Goal: Use online tool/utility: Use online tool/utility

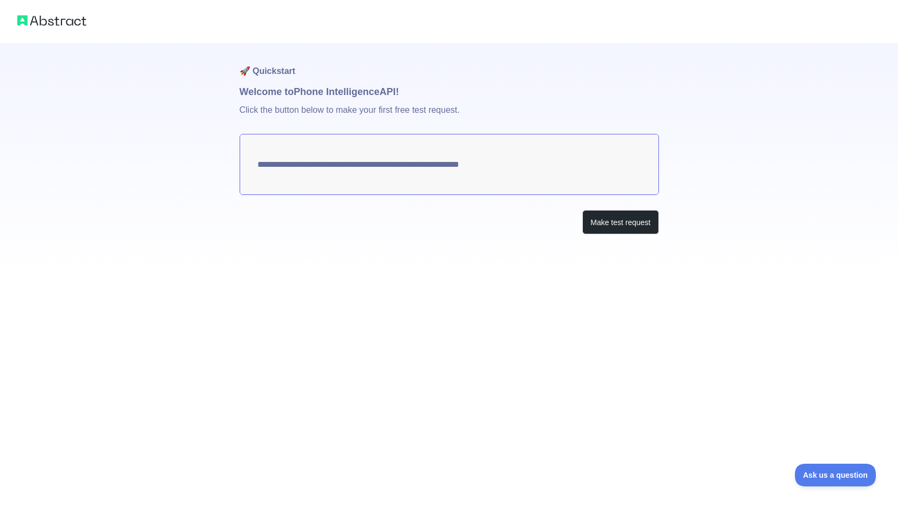
click at [344, 163] on textarea "**********" at bounding box center [449, 164] width 419 height 61
click at [500, 166] on textarea "**********" at bounding box center [449, 164] width 419 height 61
click at [629, 223] on button "Make test request" at bounding box center [620, 222] width 76 height 24
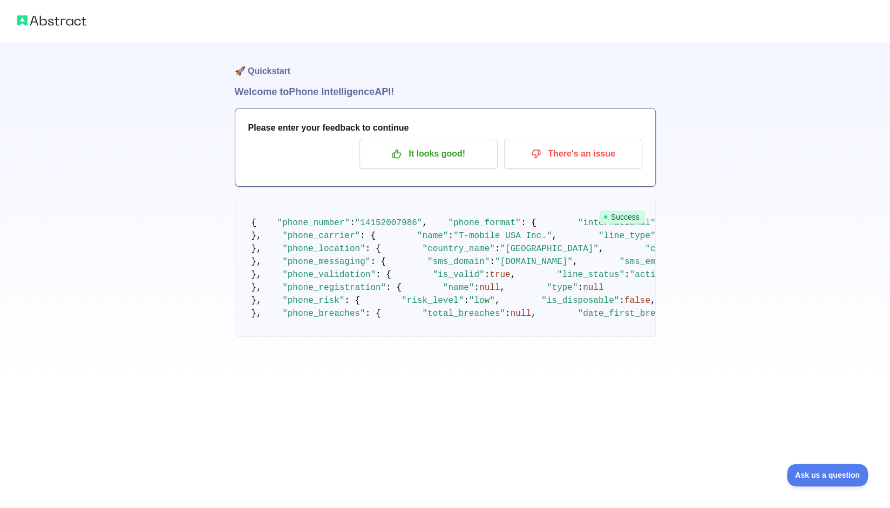
scroll to position [324, 0]
drag, startPoint x: 350, startPoint y: 180, endPoint x: 475, endPoint y: 185, distance: 125.9
click at [464, 218] on code "{ "phone_number" : "14152007986" , "phone_format" : { "international" : "+1 415…" at bounding box center [849, 268] width 1197 height 100
click at [515, 200] on pre "{ "phone_number" : "14152007986" , "phone_format" : { "international" : "+1 415…" at bounding box center [445, 268] width 421 height 137
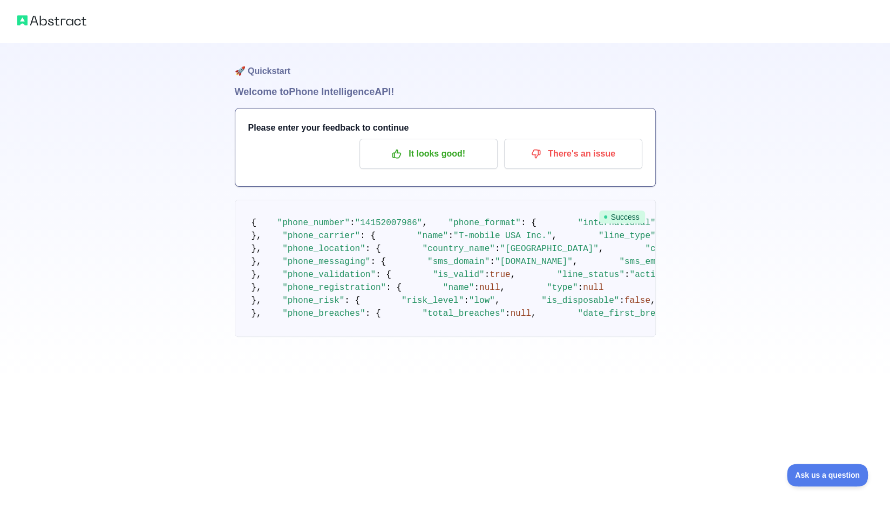
drag, startPoint x: 321, startPoint y: 228, endPoint x: 342, endPoint y: 229, distance: 21.6
click at [342, 229] on pre "{ "phone_number" : "14152007986" , "phone_format" : { "international" : "+1 415…" at bounding box center [445, 268] width 421 height 137
click at [431, 244] on pre "{ "phone_number" : "14152007986" , "phone_format" : { "international" : "+1 415…" at bounding box center [445, 268] width 421 height 137
drag, startPoint x: 353, startPoint y: 275, endPoint x: 464, endPoint y: 277, distance: 111.2
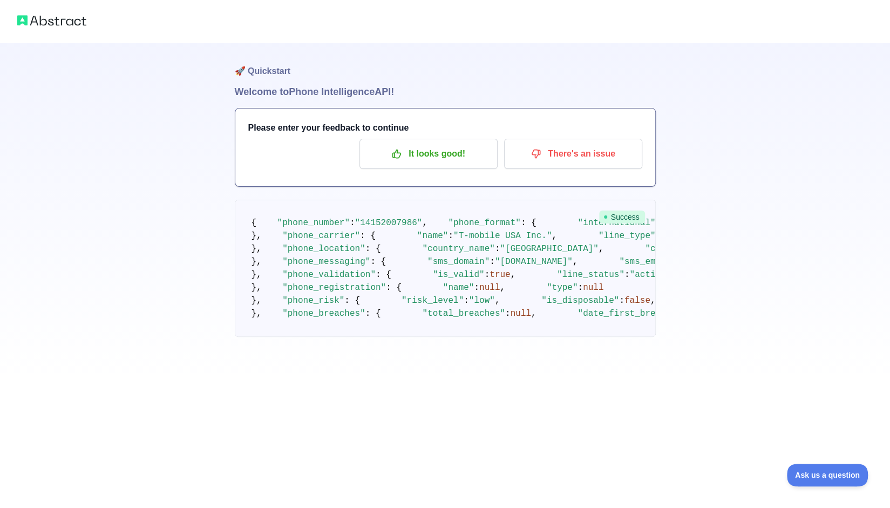
click at [463, 277] on pre "{ "phone_number" : "14152007986" , "phone_format" : { "international" : "+1 415…" at bounding box center [445, 268] width 421 height 137
click at [480, 279] on pre "{ "phone_number" : "14152007986" , "phone_format" : { "international" : "+1 415…" at bounding box center [445, 268] width 421 height 137
click at [26, 18] on img at bounding box center [51, 20] width 69 height 15
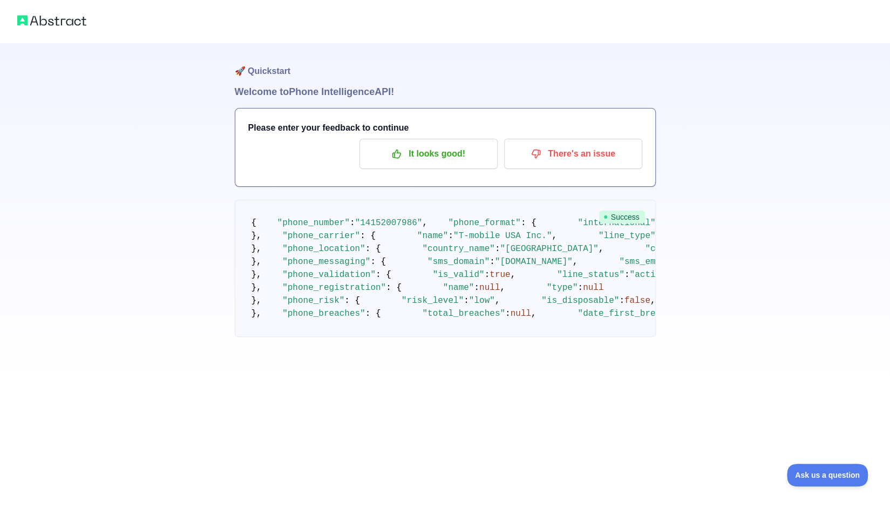
click at [486, 283] on pre "{ "phone_number" : "14152007986" , "phone_format" : { "international" : "+1 415…" at bounding box center [445, 268] width 421 height 137
click at [809, 475] on span "Ask us a question" at bounding box center [821, 474] width 81 height 8
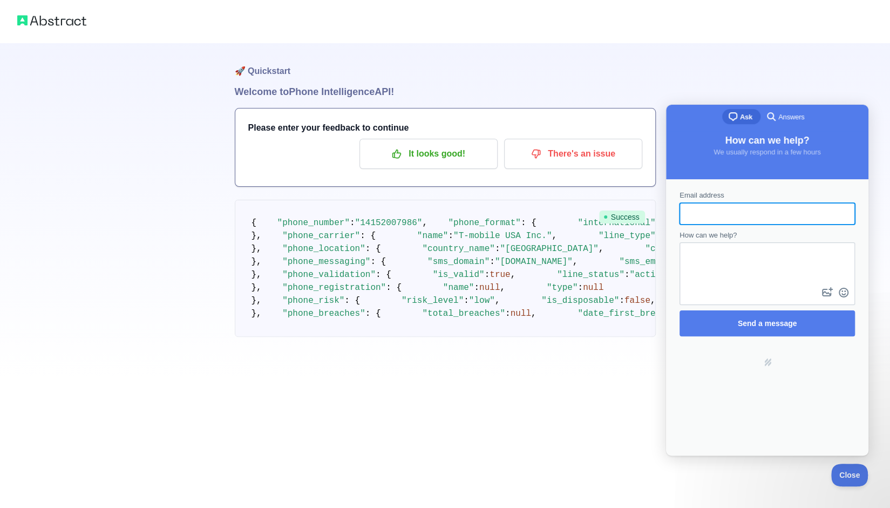
scroll to position [0, 0]
click at [842, 473] on span "Close" at bounding box center [847, 474] width 37 height 8
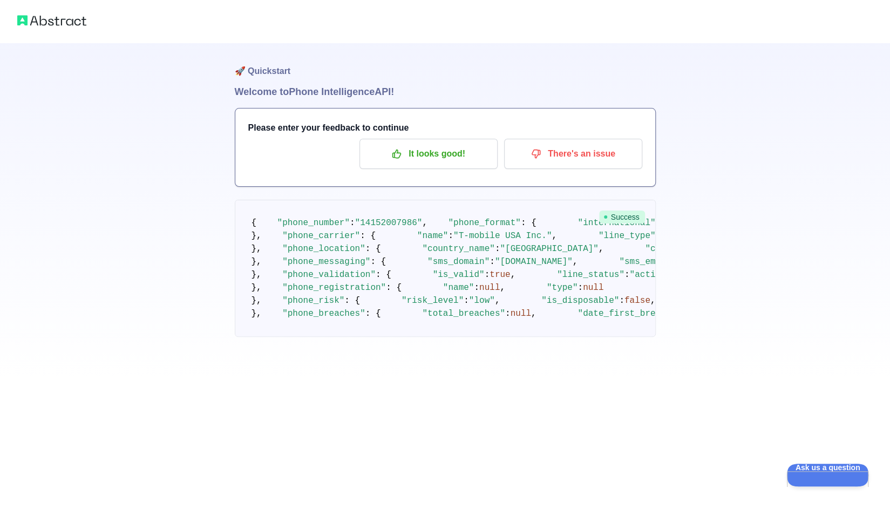
click at [720, 191] on div "🚀 Quickstart Welcome to Phone Intelligence API! Please enter your feedback to c…" at bounding box center [445, 190] width 890 height 380
